Goal: Information Seeking & Learning: Find specific page/section

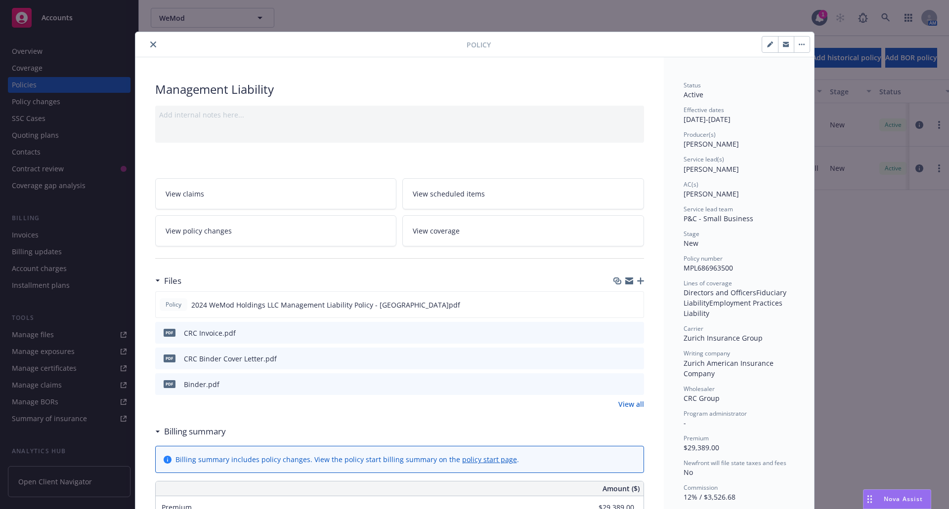
scroll to position [49, 0]
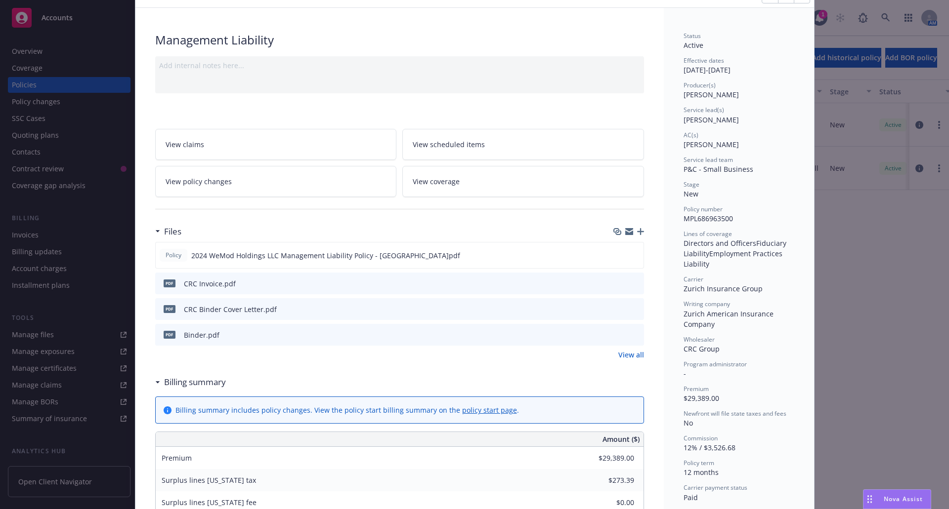
click at [42, 135] on div "Policy Management Liability Add internal notes here... View claims View schedul…" at bounding box center [474, 254] width 949 height 509
click at [40, 135] on div "Policy Management Liability Add internal notes here... View claims View schedul…" at bounding box center [474, 254] width 949 height 509
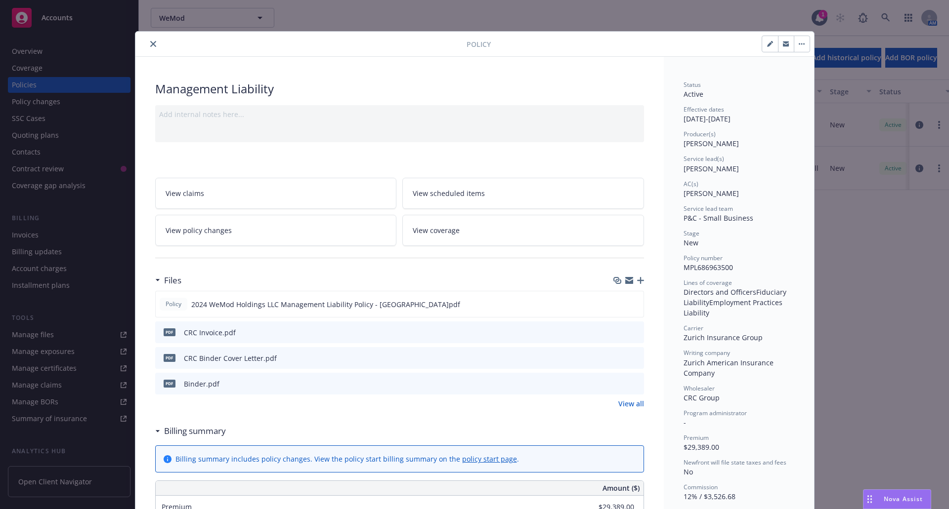
scroll to position [0, 0]
click at [150, 45] on icon "close" at bounding box center [153, 45] width 6 height 6
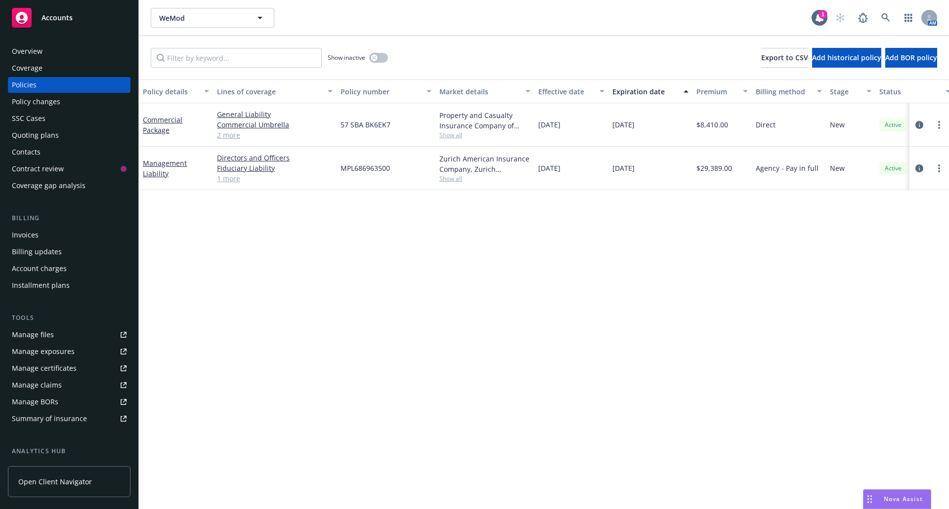
click at [54, 139] on div "Quoting plans" at bounding box center [35, 135] width 47 height 16
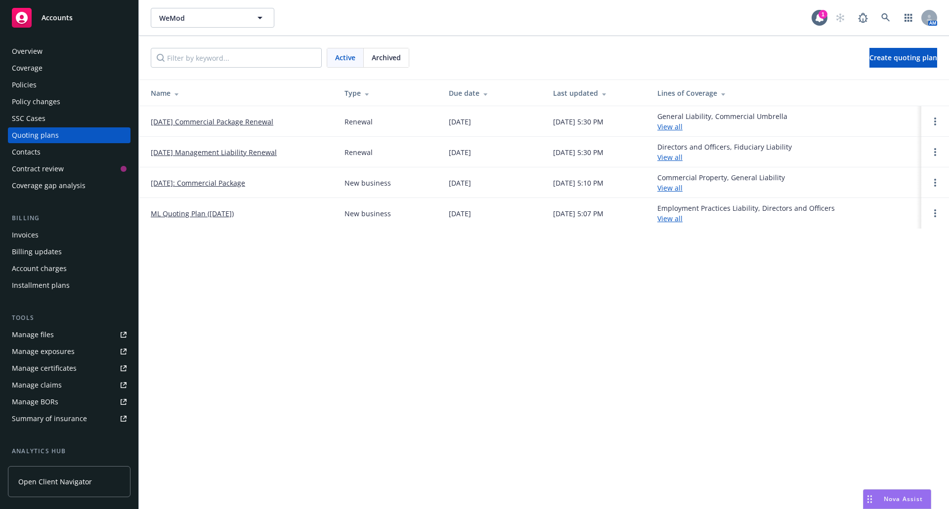
click at [184, 152] on link "[DATE] Management Liability Renewal" at bounding box center [214, 152] width 126 height 10
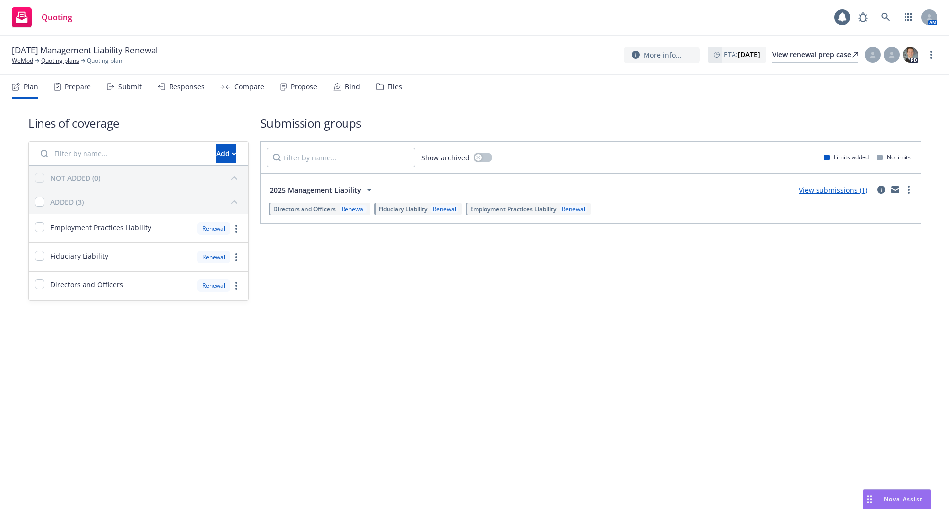
click at [383, 86] on div "Files" at bounding box center [389, 87] width 26 height 24
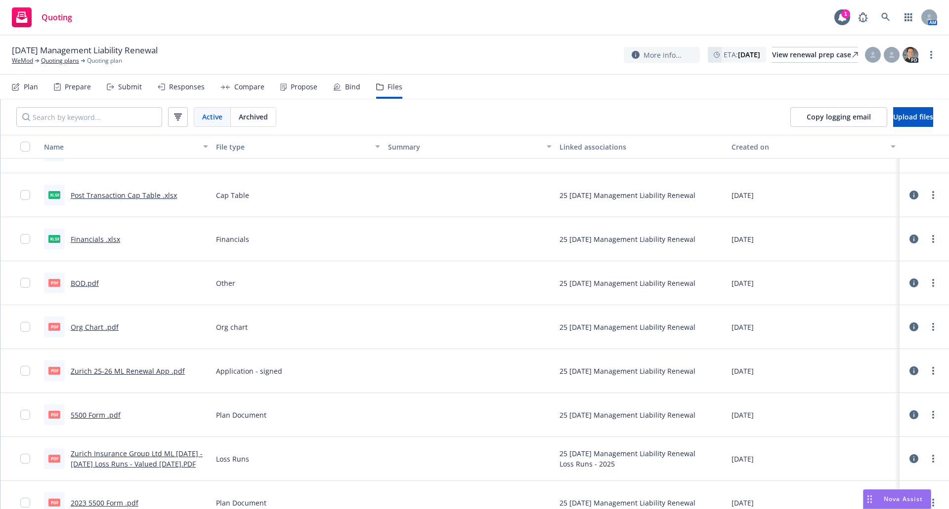
scroll to position [45, 0]
